Goal: Information Seeking & Learning: Learn about a topic

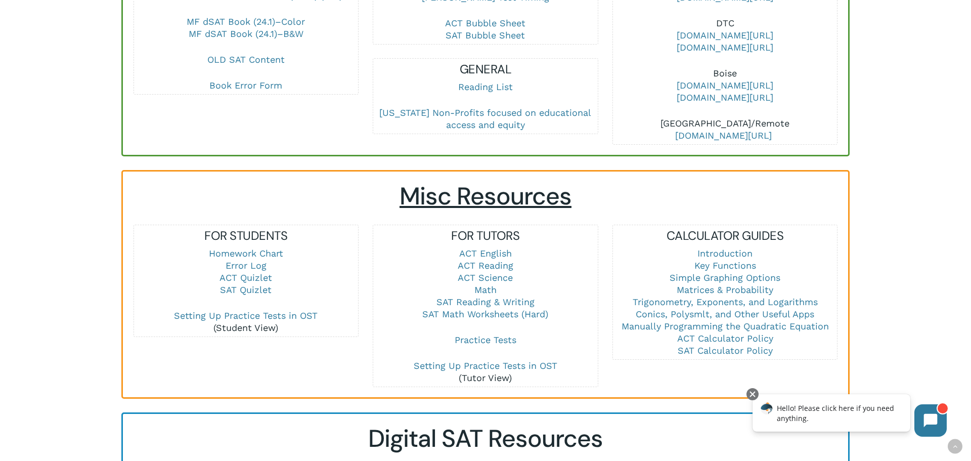
scroll to position [587, 0]
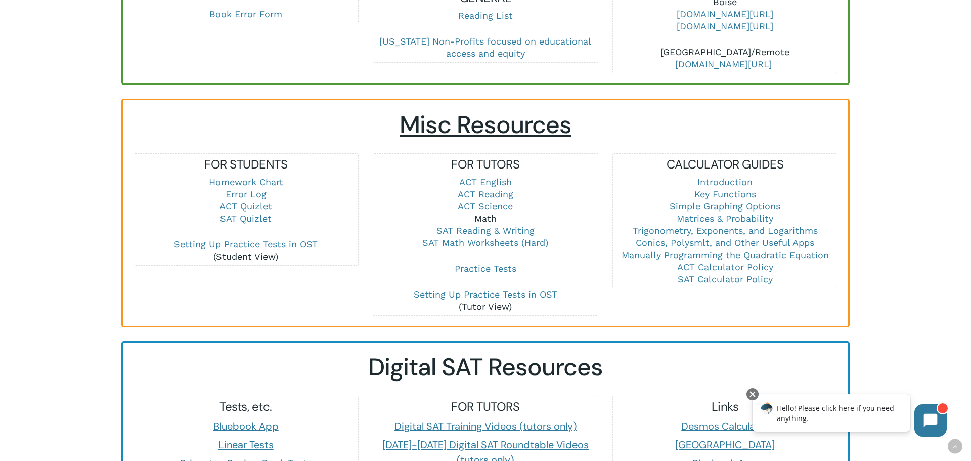
click at [479, 213] on link "Math" at bounding box center [485, 218] width 22 height 11
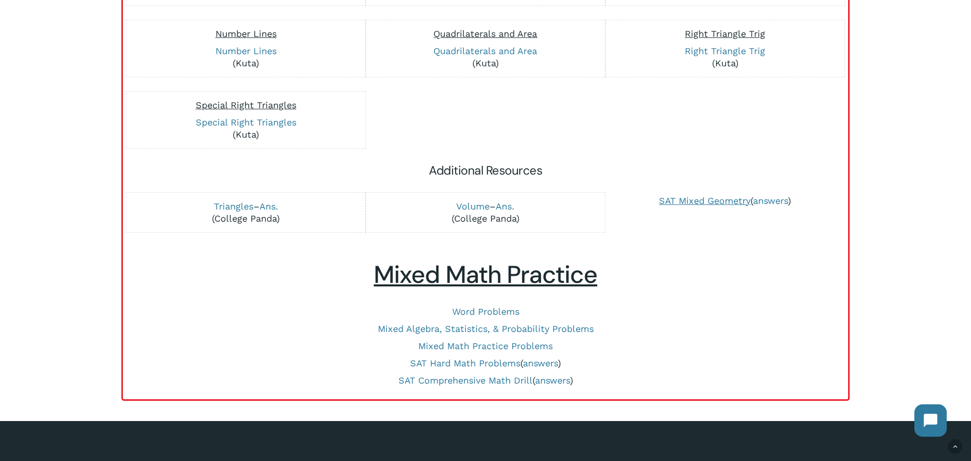
scroll to position [515, 0]
click at [688, 197] on span "SAT Mixed Geometry" at bounding box center [705, 200] width 92 height 11
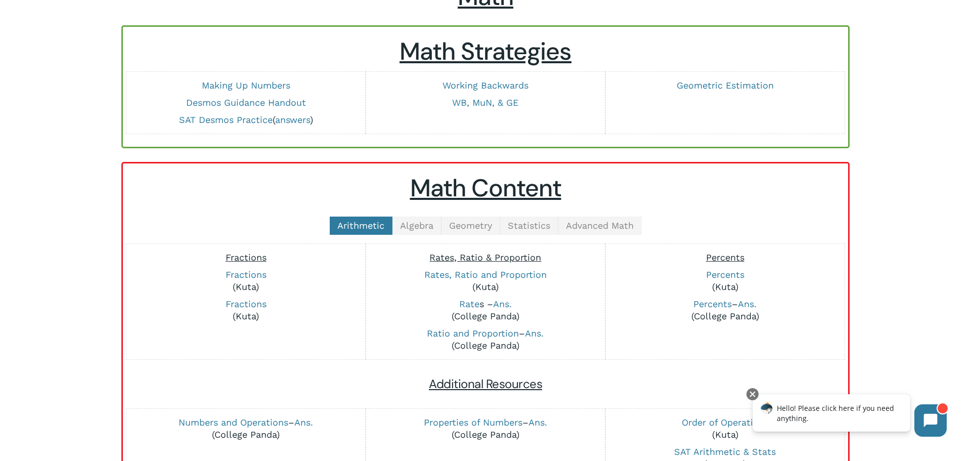
scroll to position [102, 0]
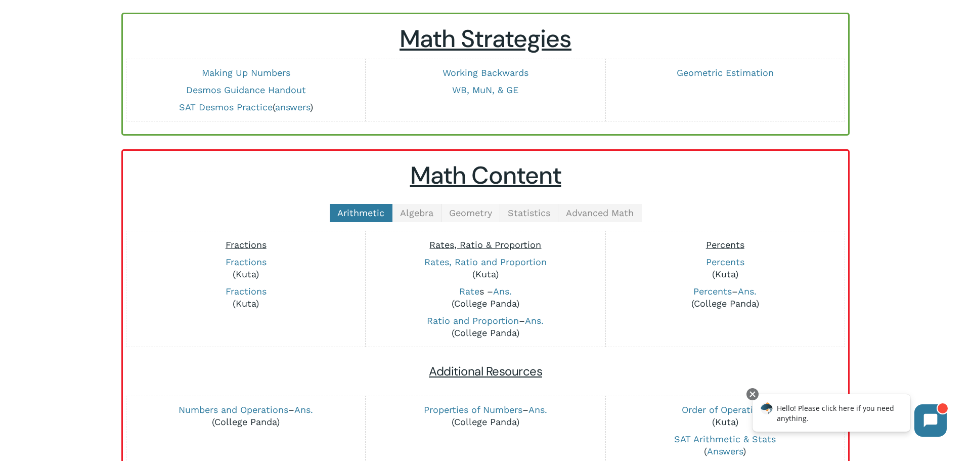
click at [456, 211] on span "Geometry" at bounding box center [470, 212] width 43 height 11
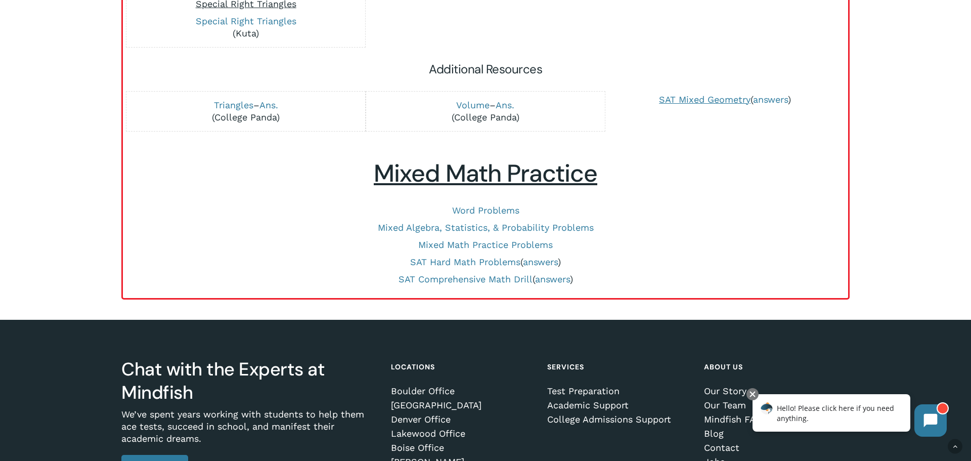
scroll to position [618, 0]
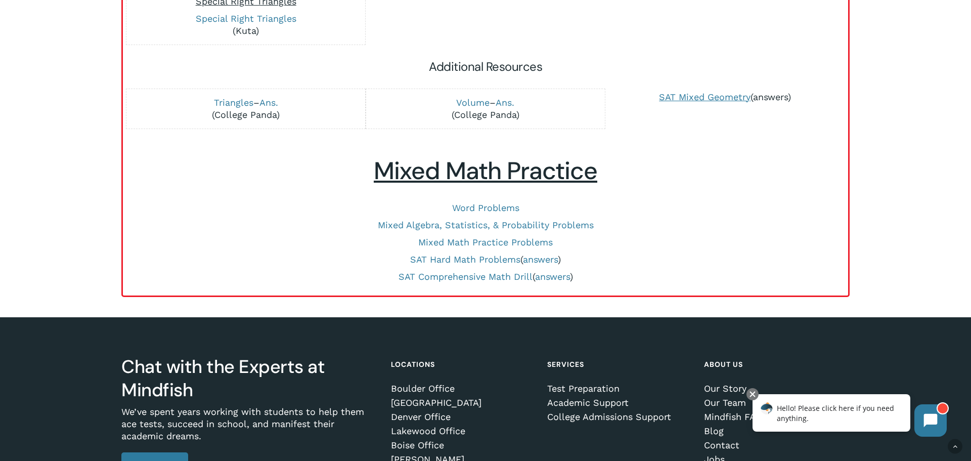
click at [763, 99] on link "answers" at bounding box center [770, 97] width 35 height 11
